Goal: Book appointment/travel/reservation

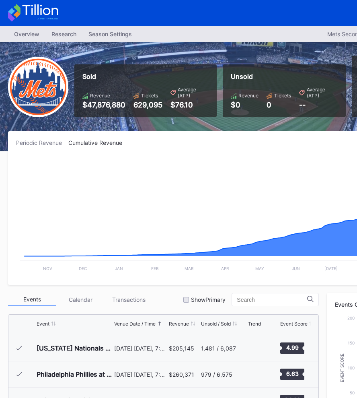
scroll to position [0, 125]
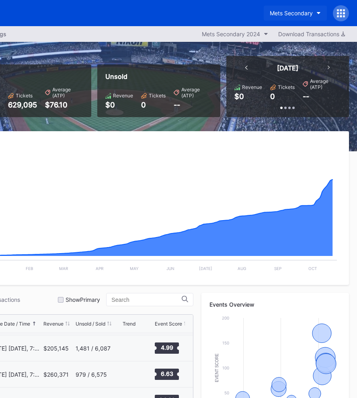
click at [290, 13] on div "Mets Secondary" at bounding box center [291, 13] width 43 height 7
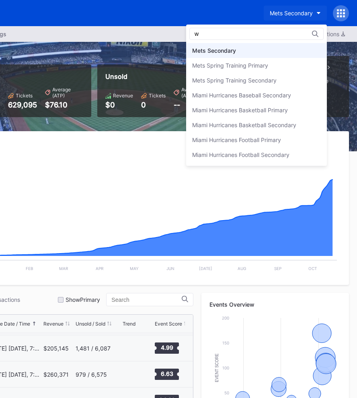
scroll to position [0, 0]
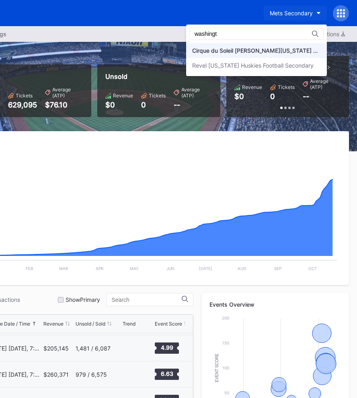
type input "washingt"
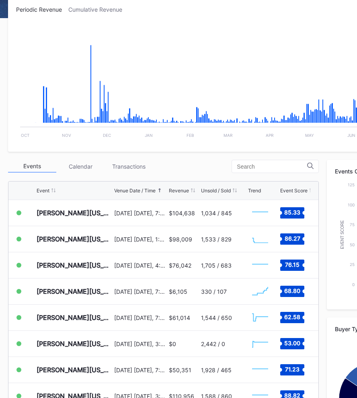
scroll to position [134, 0]
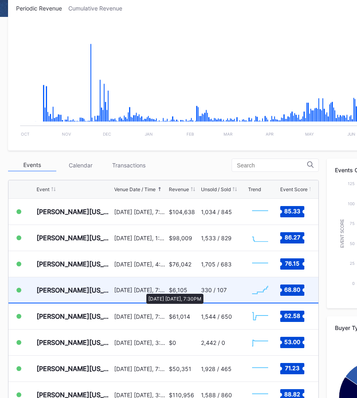
click at [142, 289] on div "[DATE] [DATE], 7:30PM" at bounding box center [140, 289] width 53 height 7
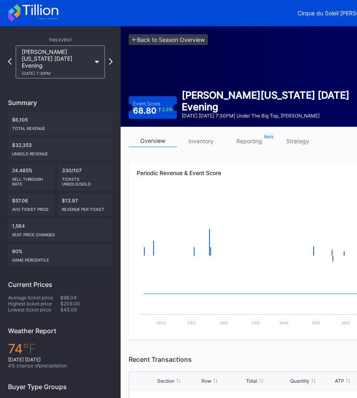
click at [74, 71] on div "[DATE] 7:30PM" at bounding box center [56, 73] width 69 height 5
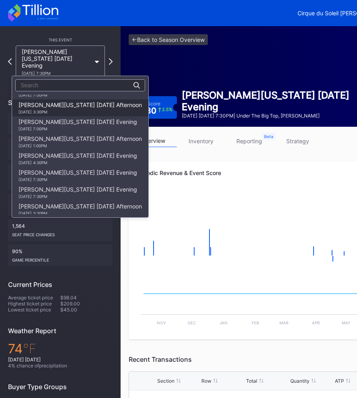
scroll to position [115, 0]
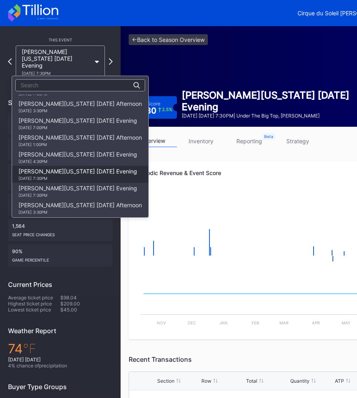
click at [78, 176] on div "[DATE] 7:30PM" at bounding box center [77, 178] width 119 height 5
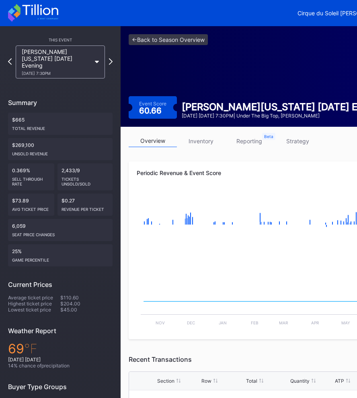
click at [63, 51] on div "[PERSON_NAME][US_STATE] [DATE] Evening [DATE] 7:30PM" at bounding box center [56, 61] width 69 height 27
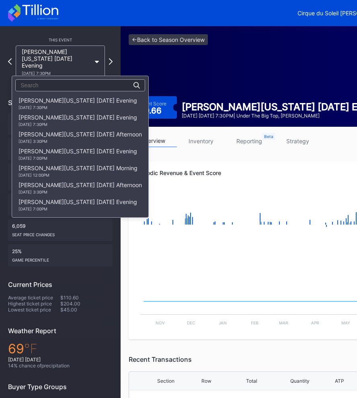
scroll to position [626, 0]
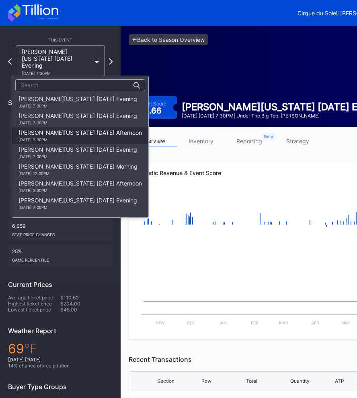
click at [95, 134] on div "[PERSON_NAME][US_STATE] [DATE] Afternoon [DATE] 3:30PM" at bounding box center [79, 135] width 123 height 13
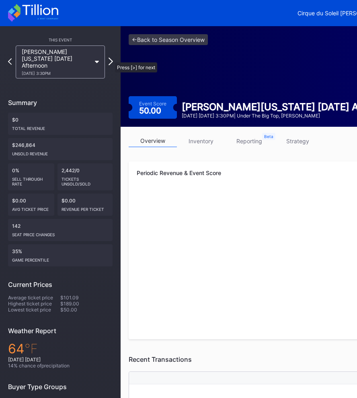
click at [111, 58] on icon at bounding box center [111, 61] width 4 height 8
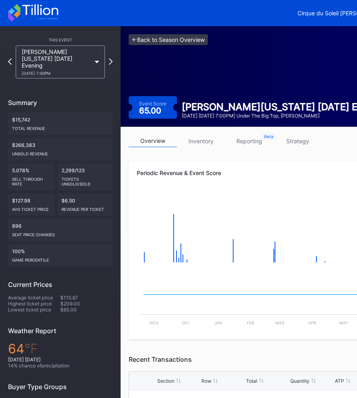
click at [157, 42] on link "<- Back to Season Overview" at bounding box center [168, 39] width 79 height 11
